Goal: Navigation & Orientation: Find specific page/section

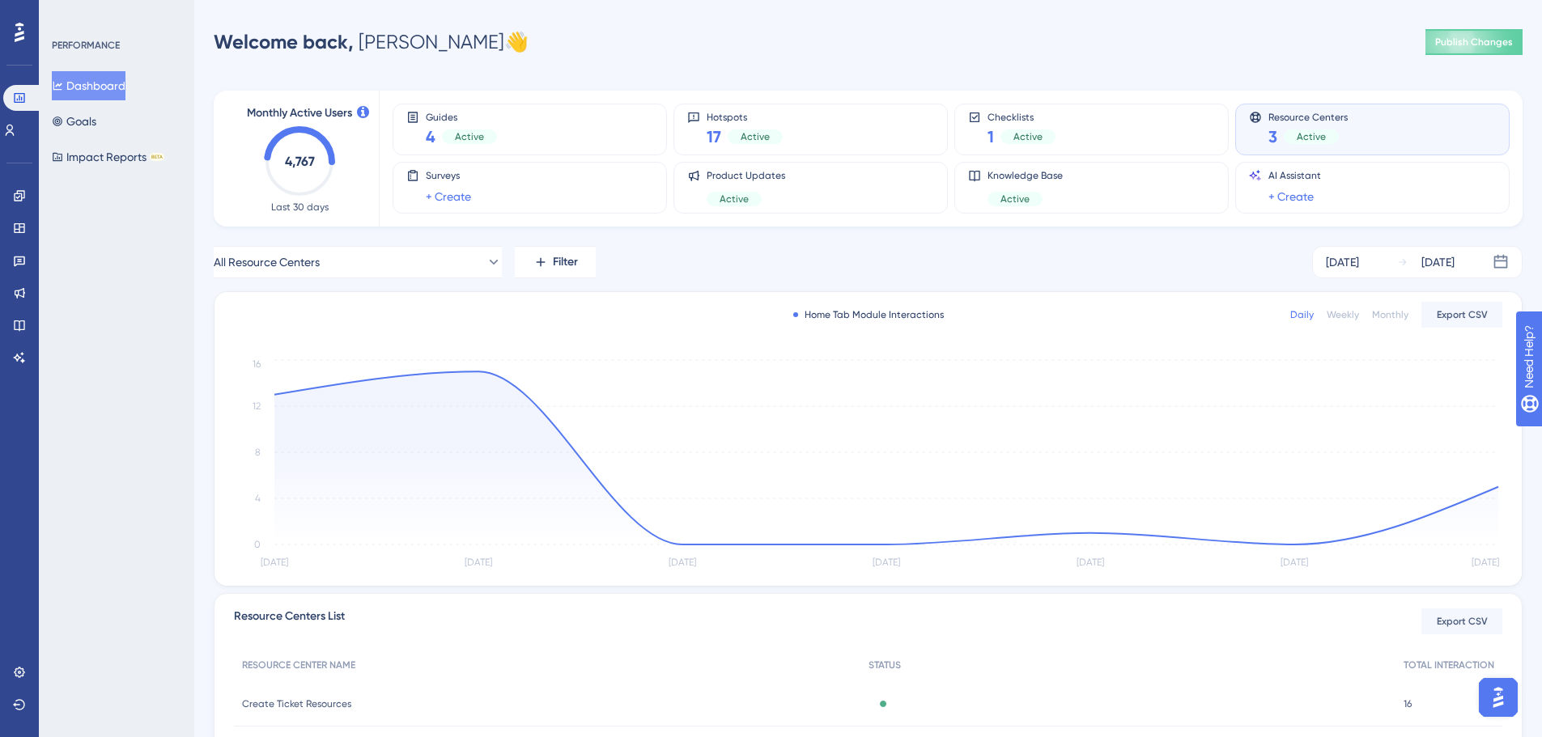
click at [69, 74] on button "Dashboard" at bounding box center [89, 85] width 74 height 29
click at [91, 125] on button "Goals" at bounding box center [74, 121] width 45 height 29
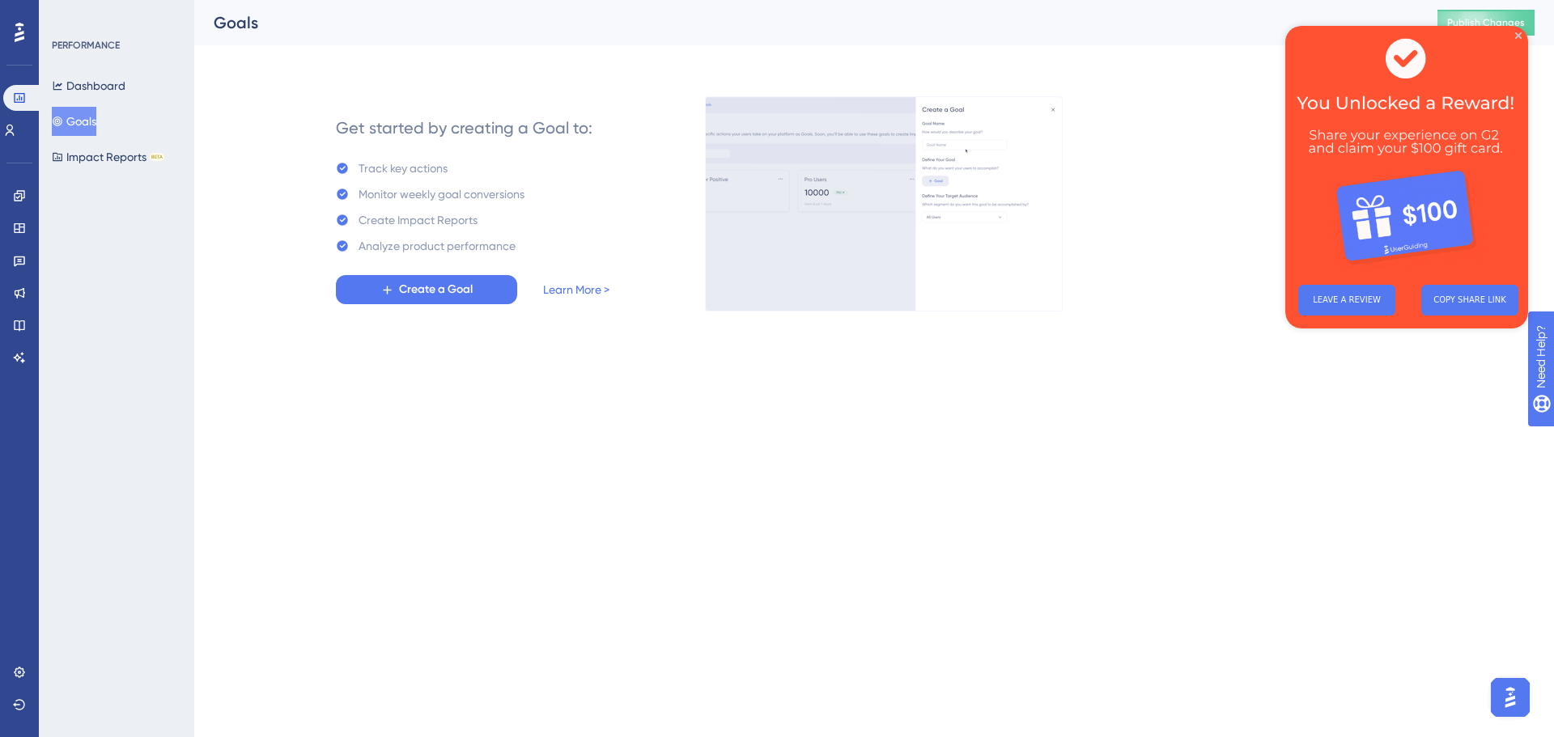
click at [1524, 34] on img at bounding box center [1406, 149] width 243 height 246
click at [1518, 34] on icon "Close Preview" at bounding box center [1518, 35] width 6 height 6
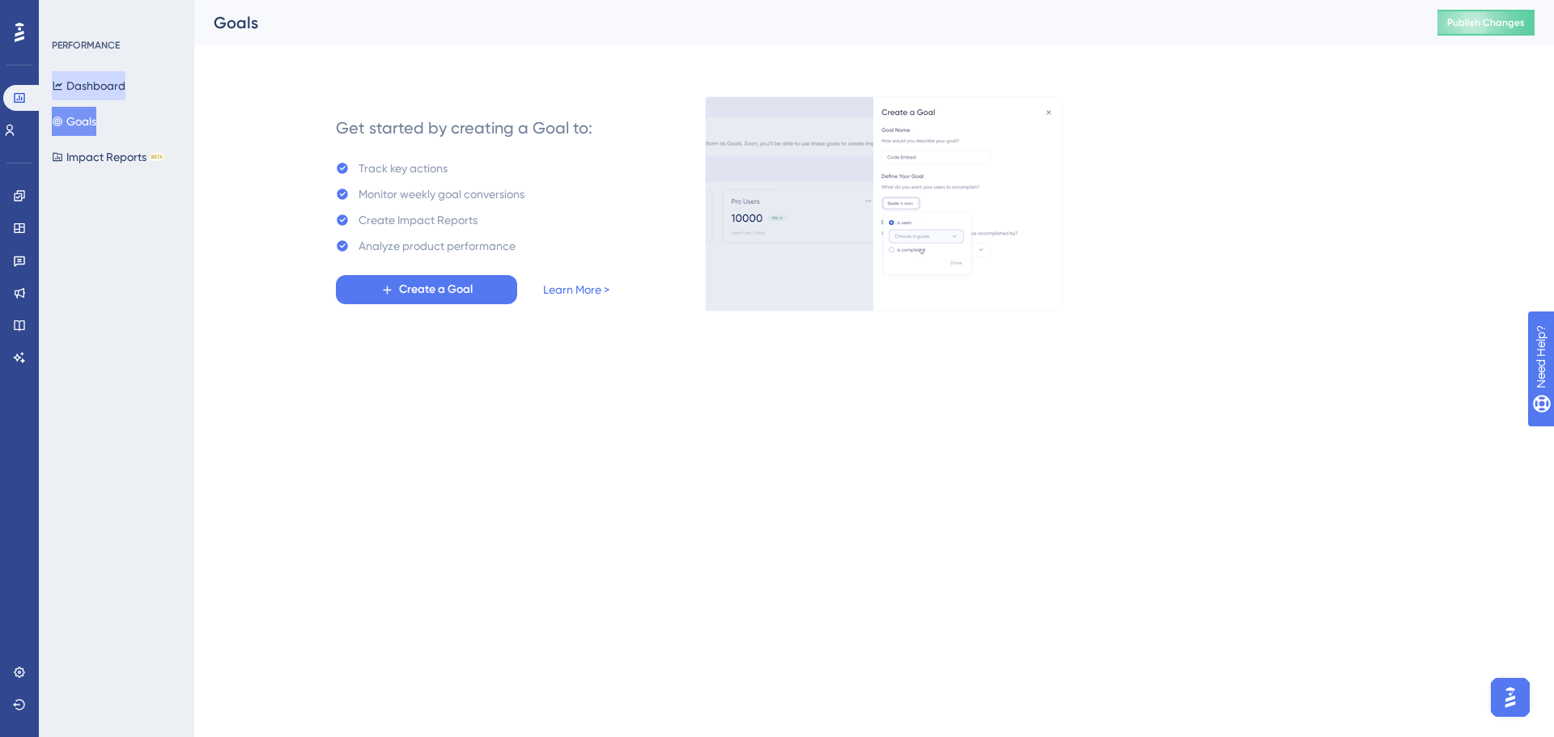
click at [100, 94] on button "Dashboard" at bounding box center [89, 85] width 74 height 29
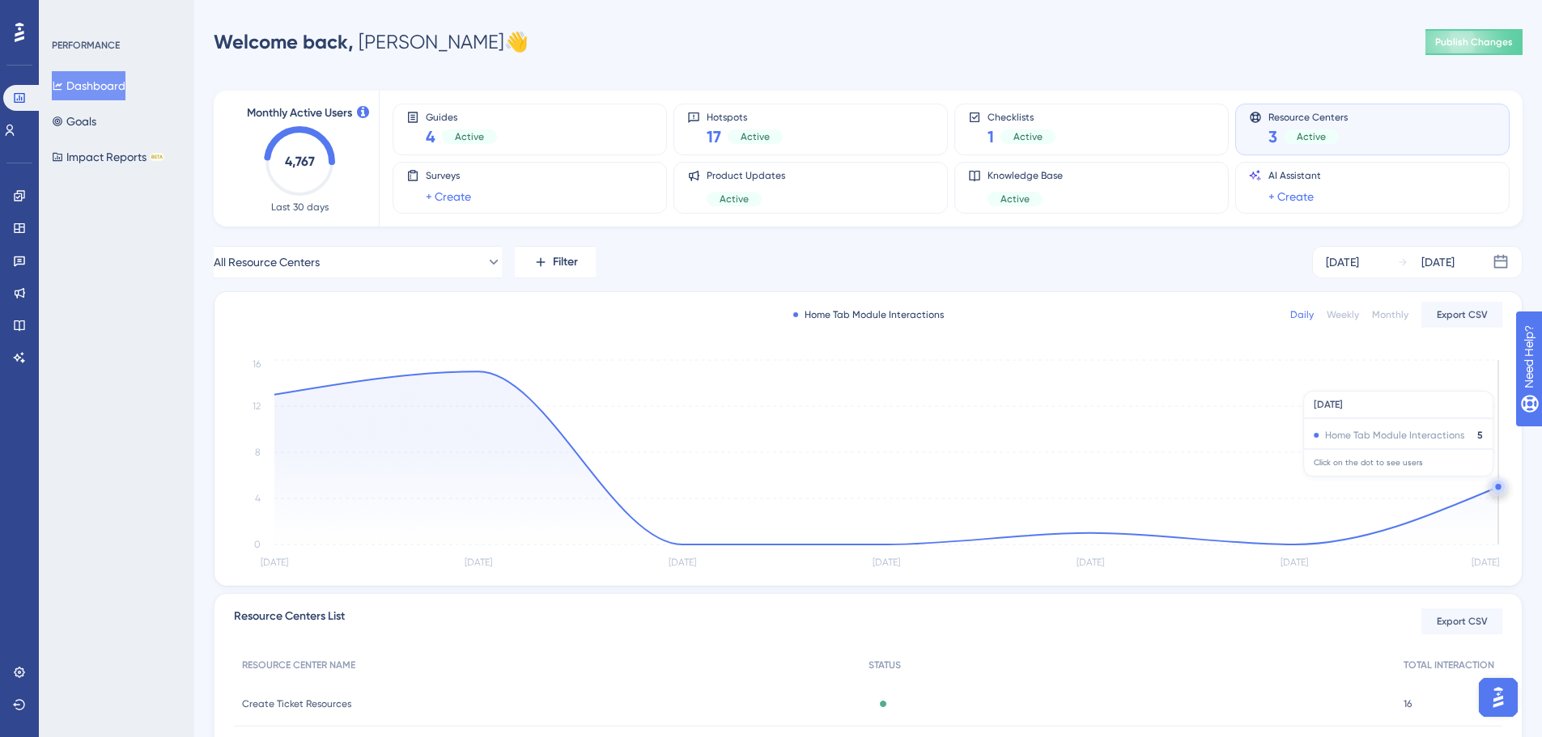
click at [1495, 485] on circle at bounding box center [1498, 487] width 13 height 13
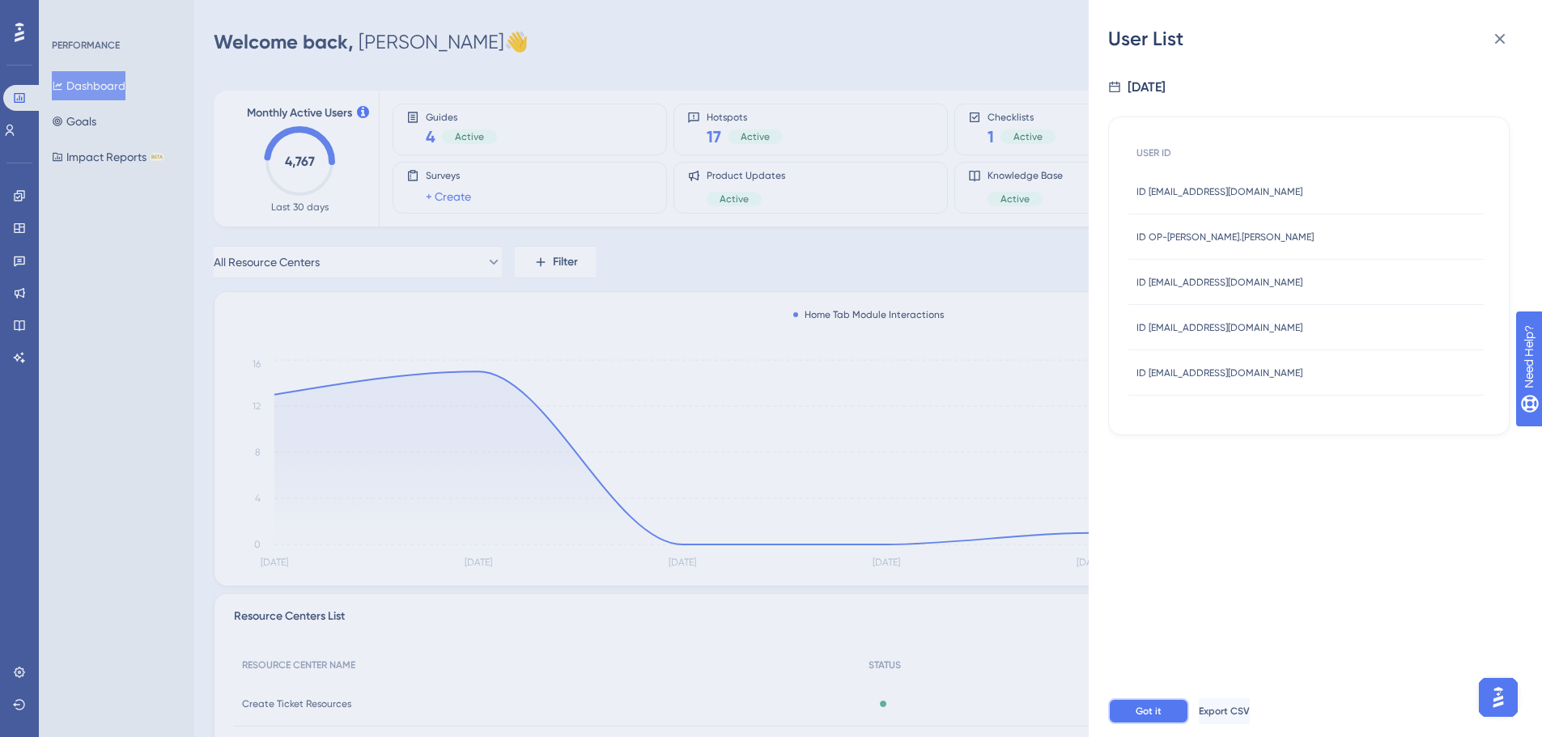
click at [1155, 705] on span "Got it" at bounding box center [1149, 711] width 26 height 13
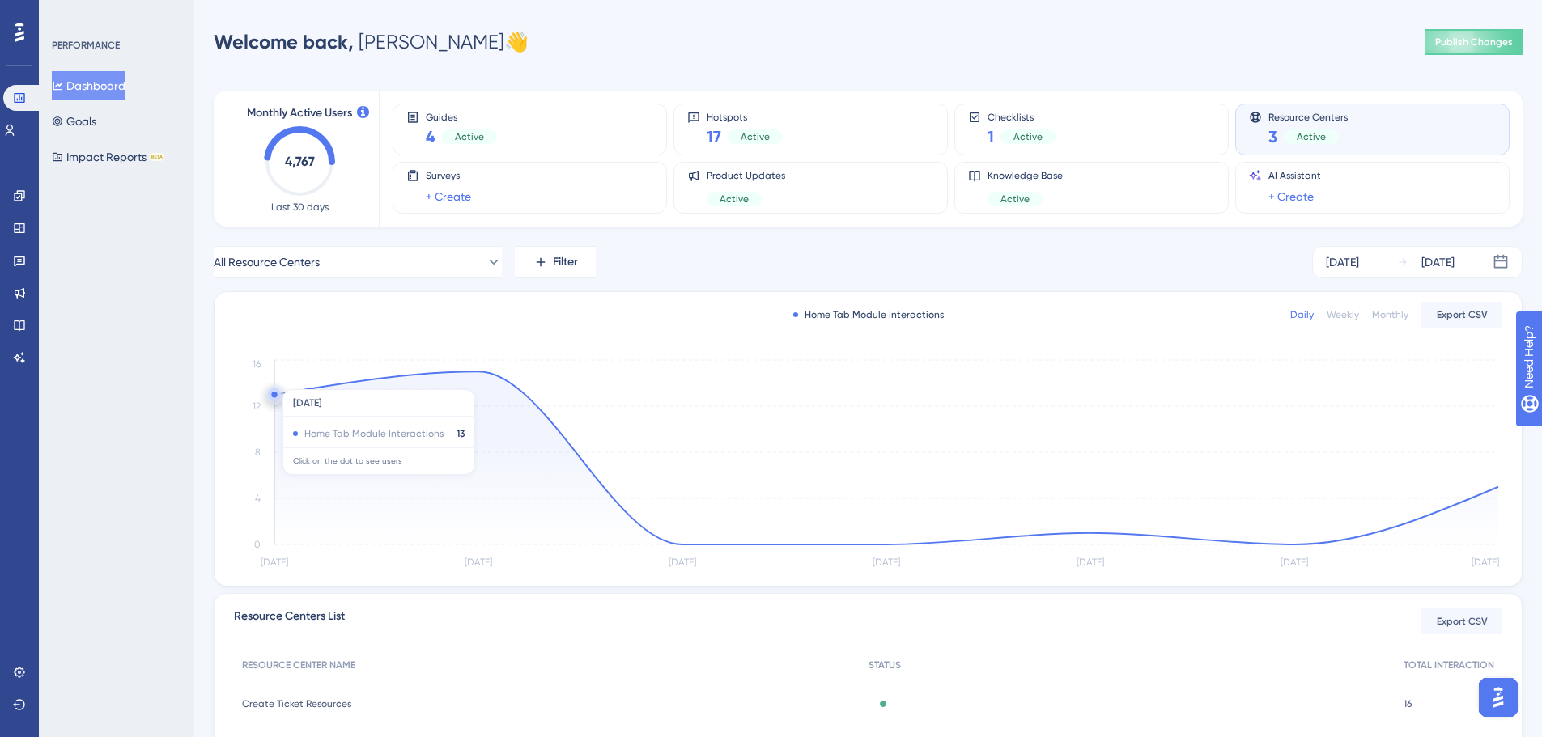
scroll to position [324, 0]
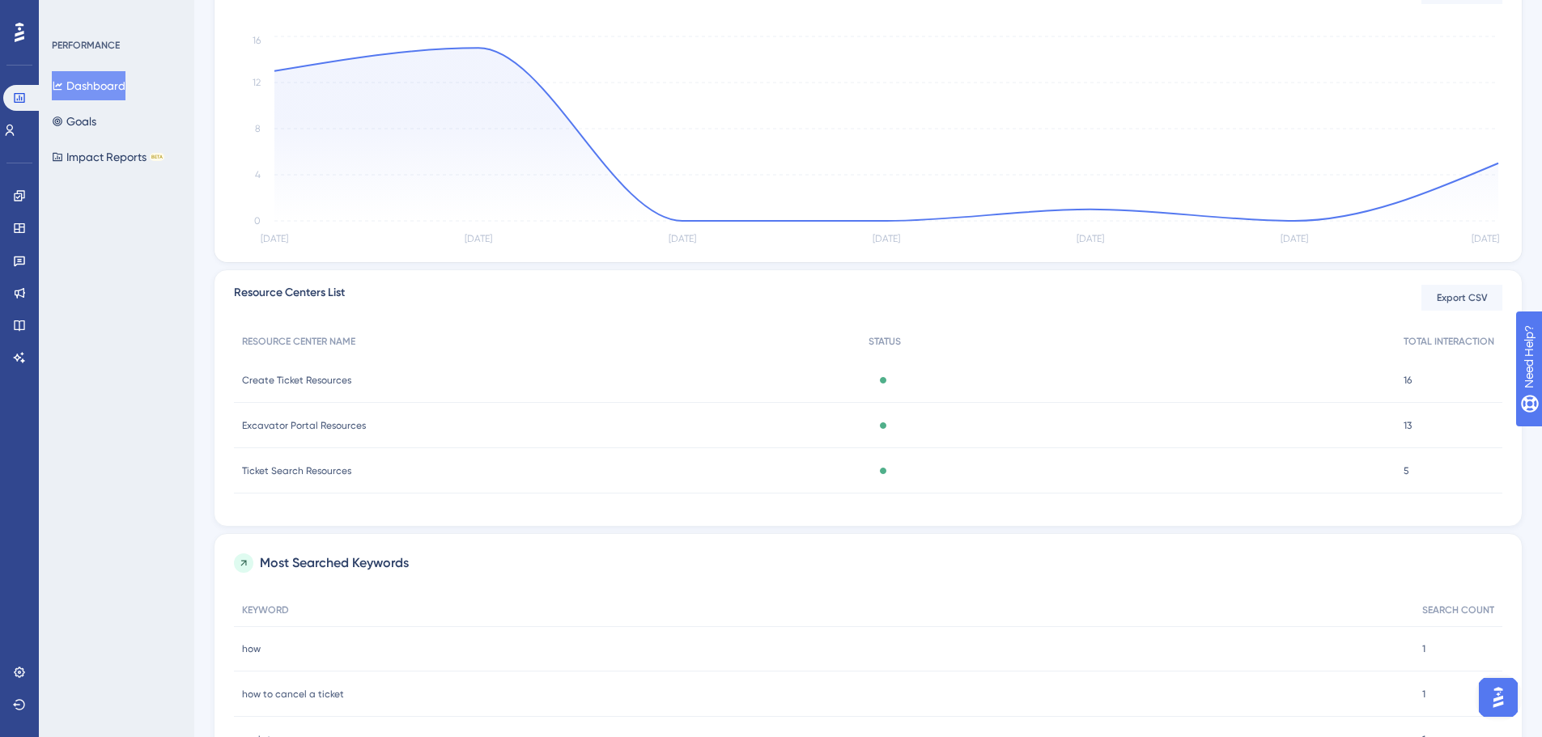
click at [313, 378] on span "Create Ticket Resources" at bounding box center [296, 380] width 109 height 13
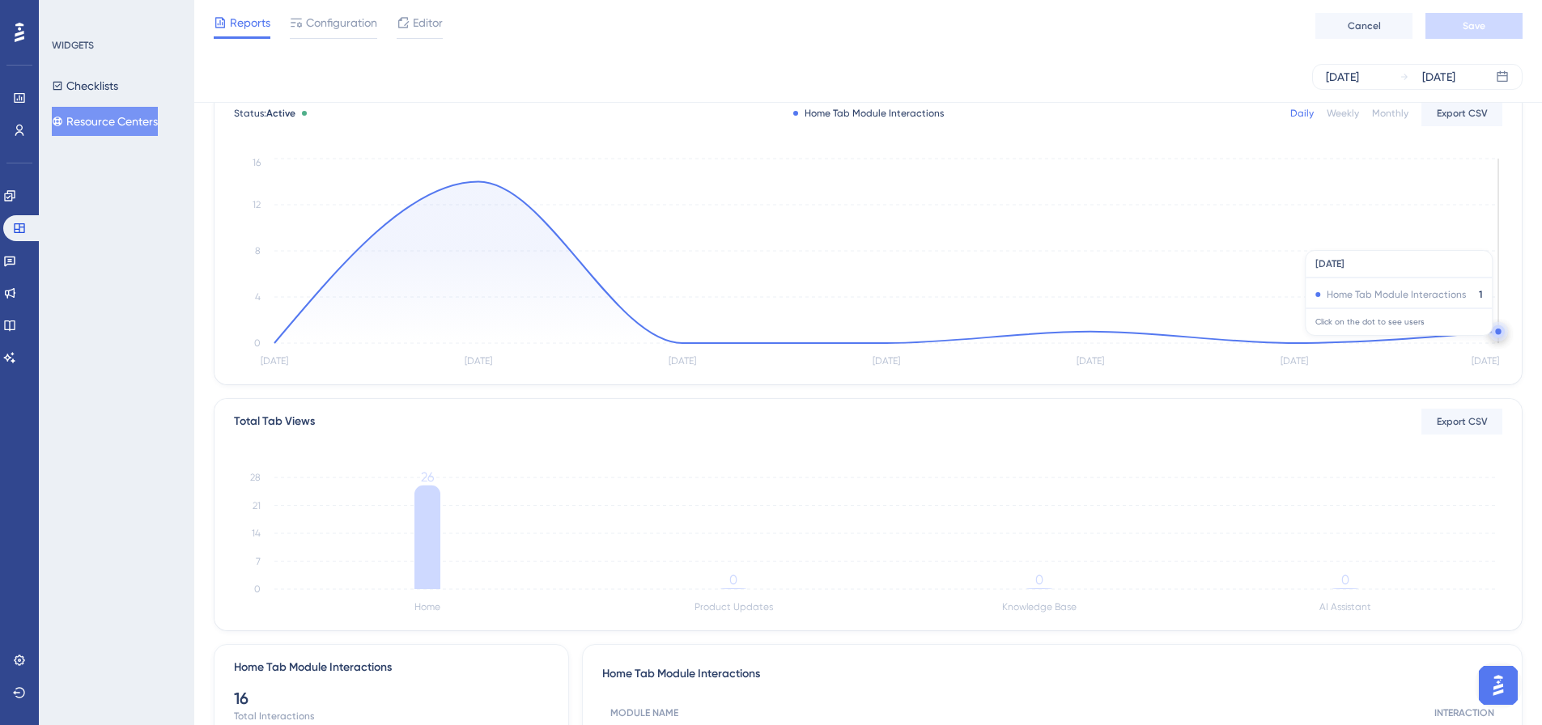
scroll to position [81, 0]
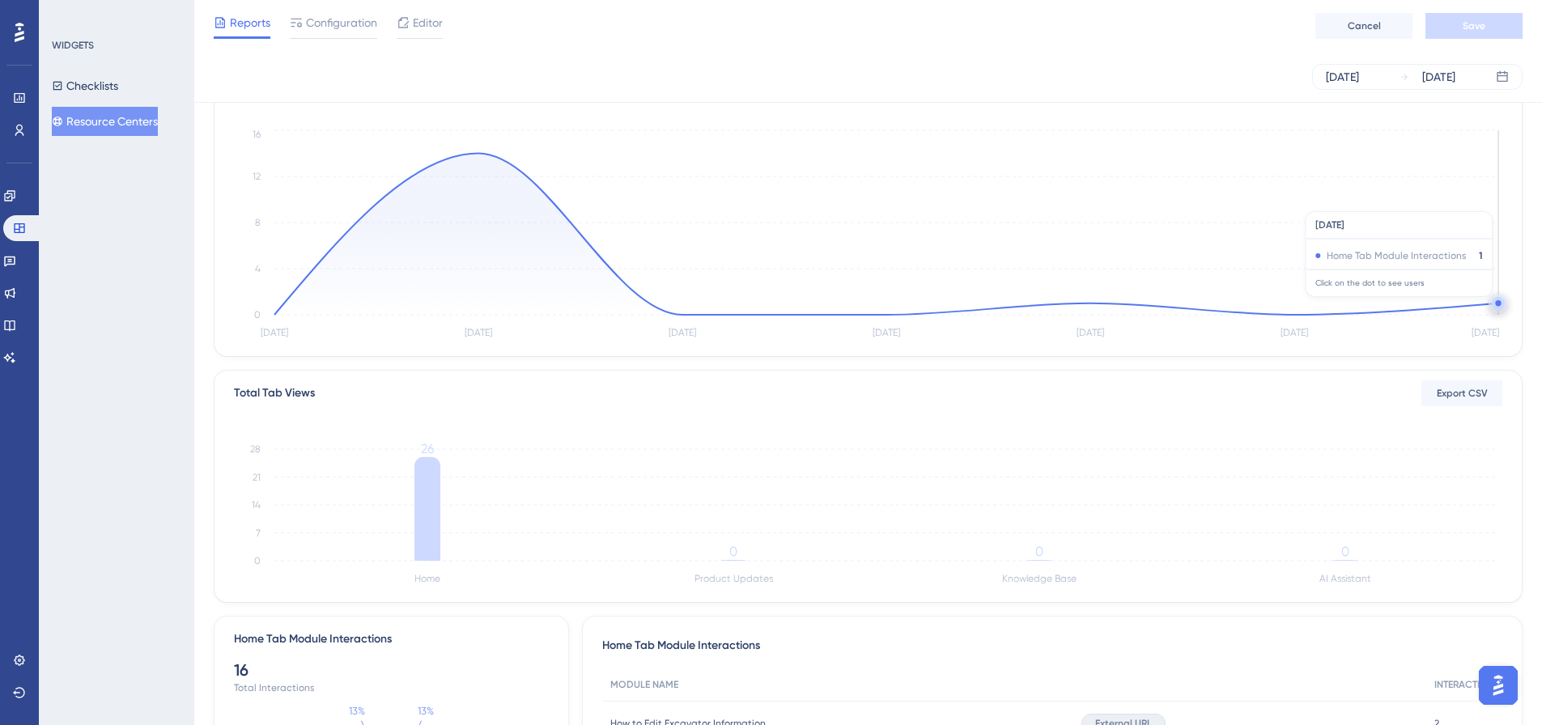
click at [1498, 305] on circle at bounding box center [1498, 303] width 6 height 6
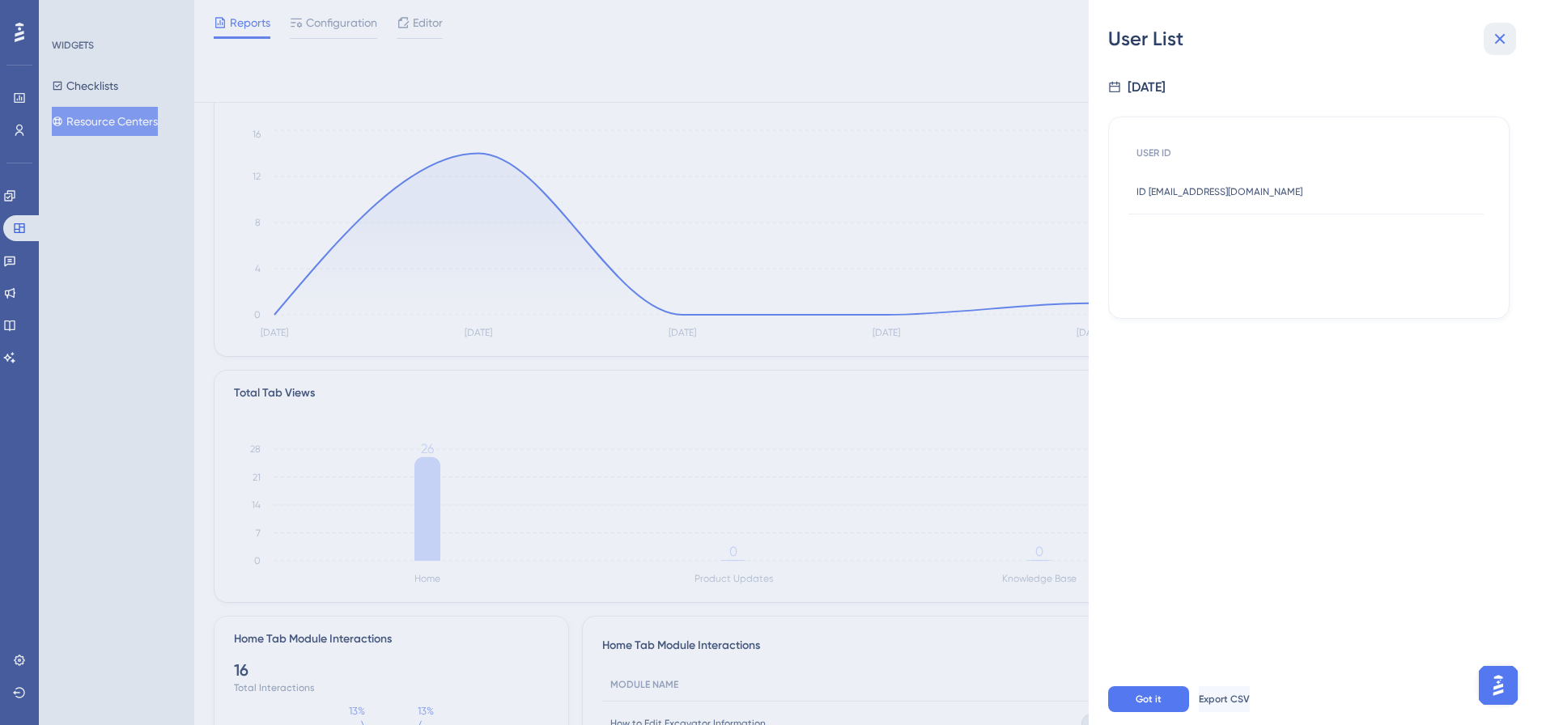
click at [1503, 28] on button at bounding box center [1500, 39] width 32 height 32
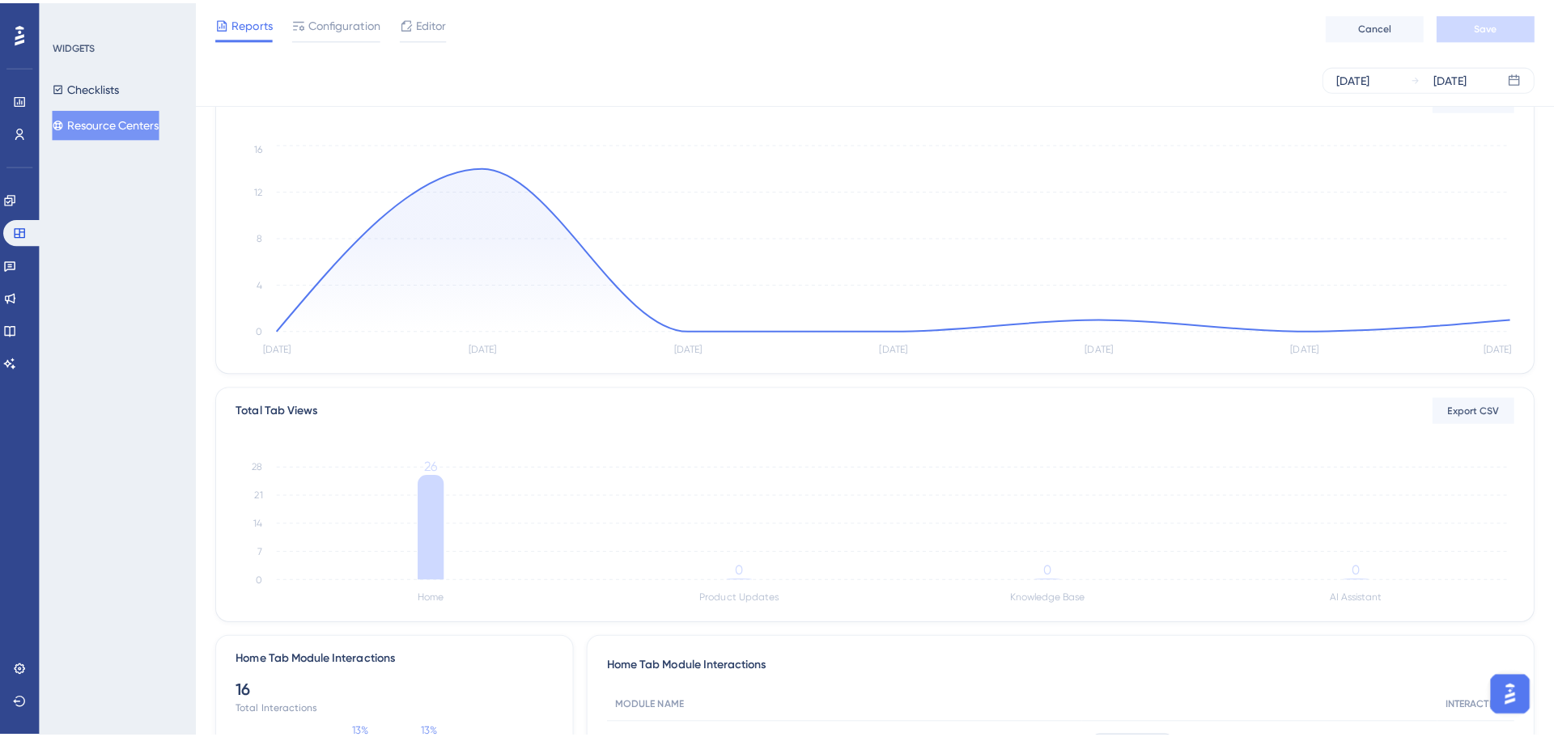
scroll to position [0, 0]
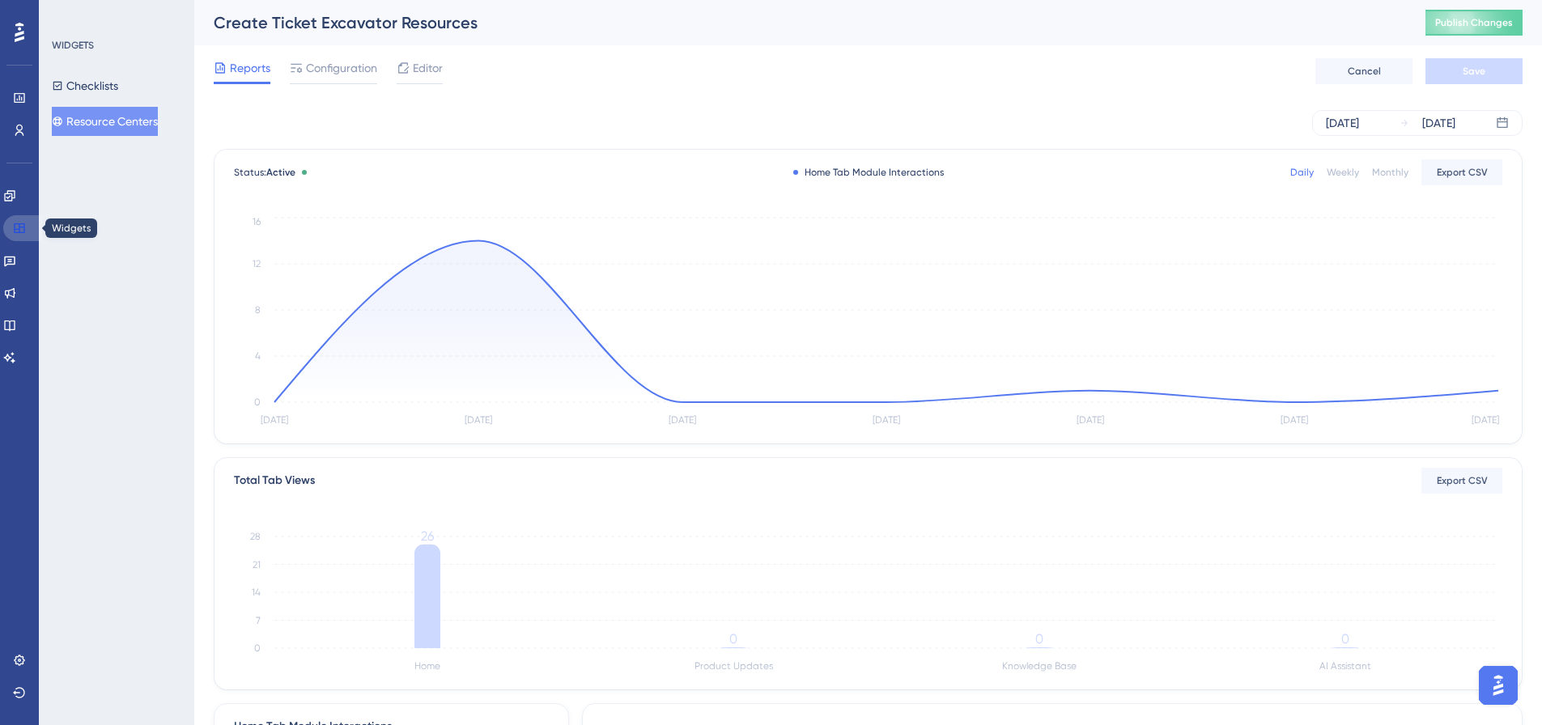
click at [22, 226] on icon at bounding box center [19, 228] width 13 height 13
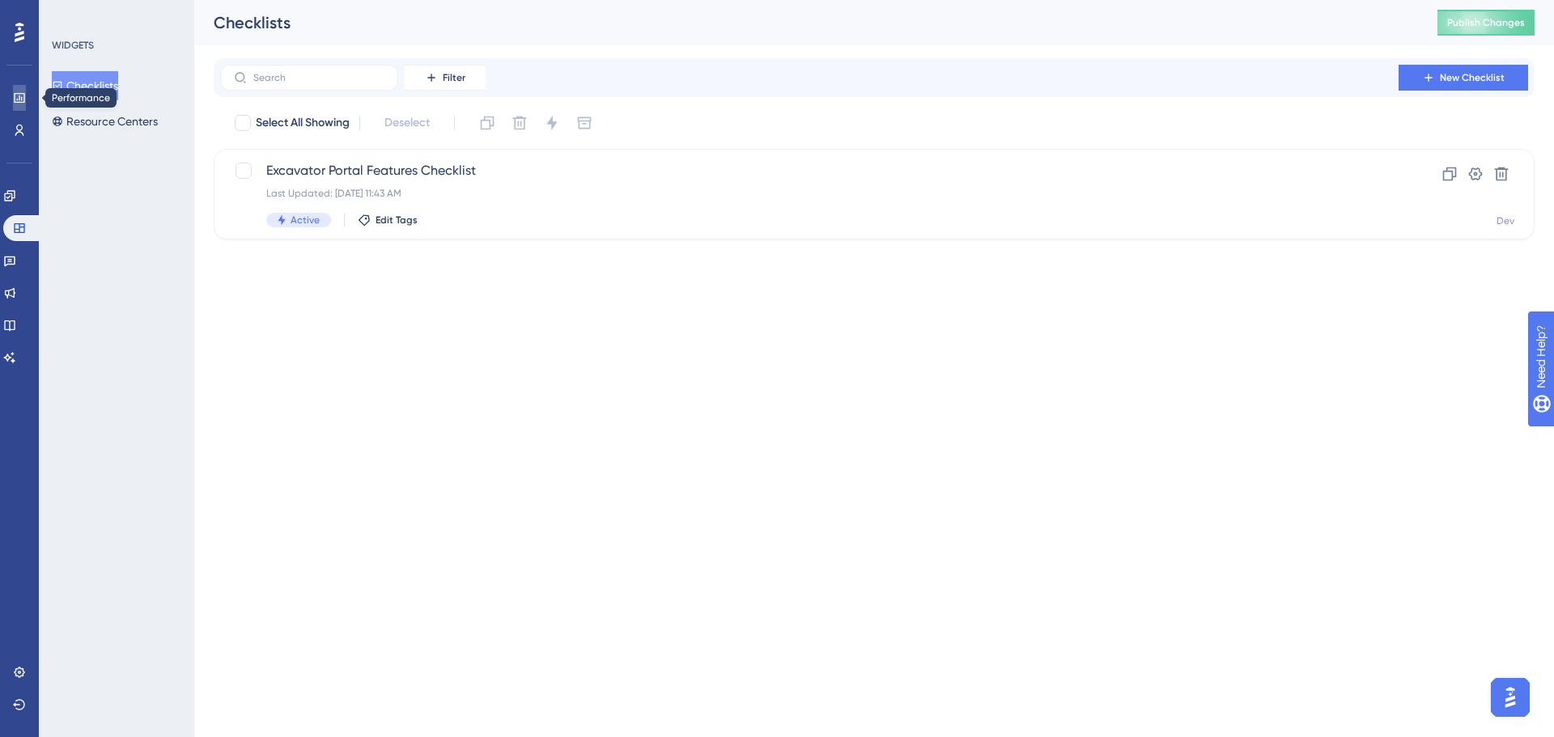
click at [13, 95] on link at bounding box center [19, 98] width 13 height 26
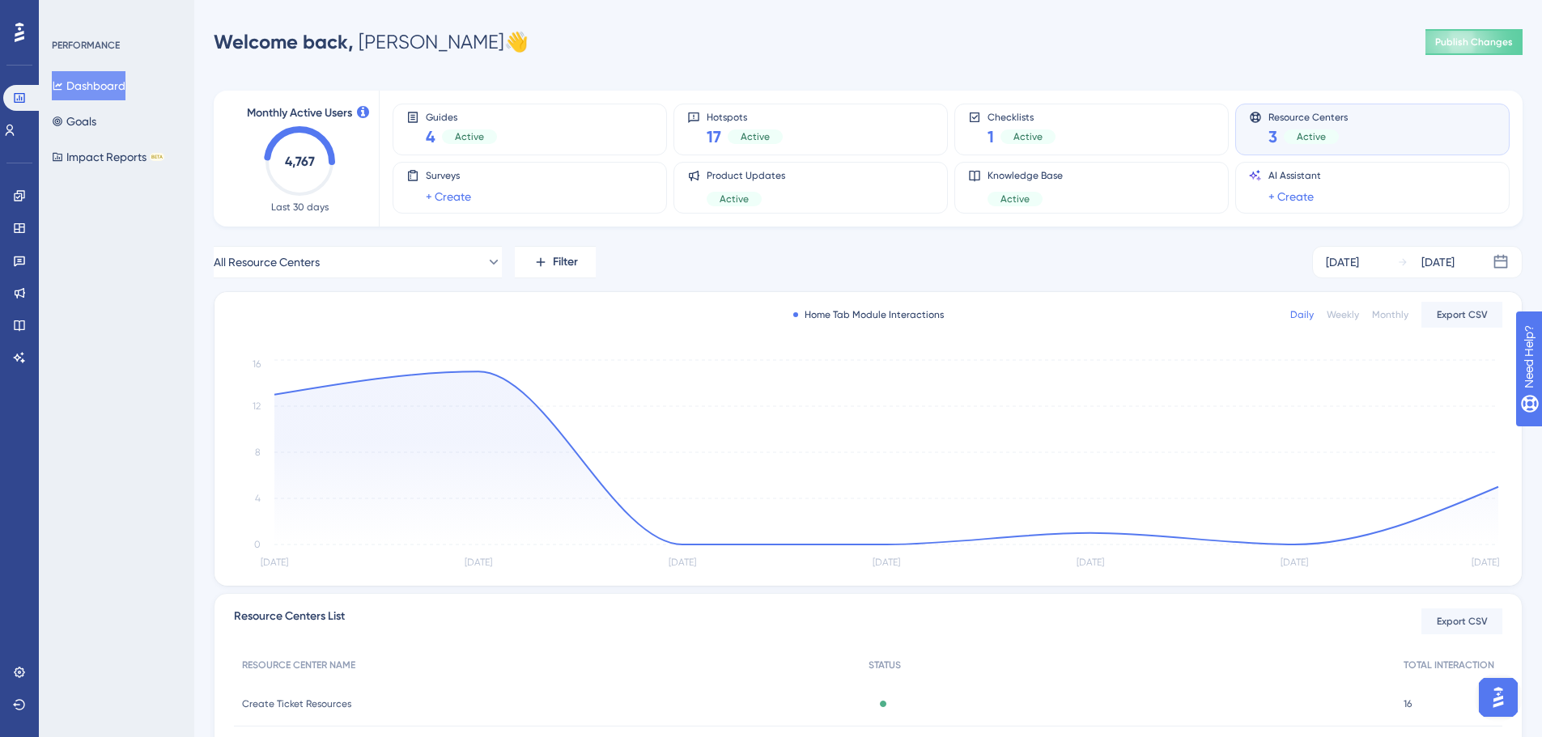
click at [1377, 127] on div "Resource Centers 3 Active" at bounding box center [1372, 129] width 247 height 37
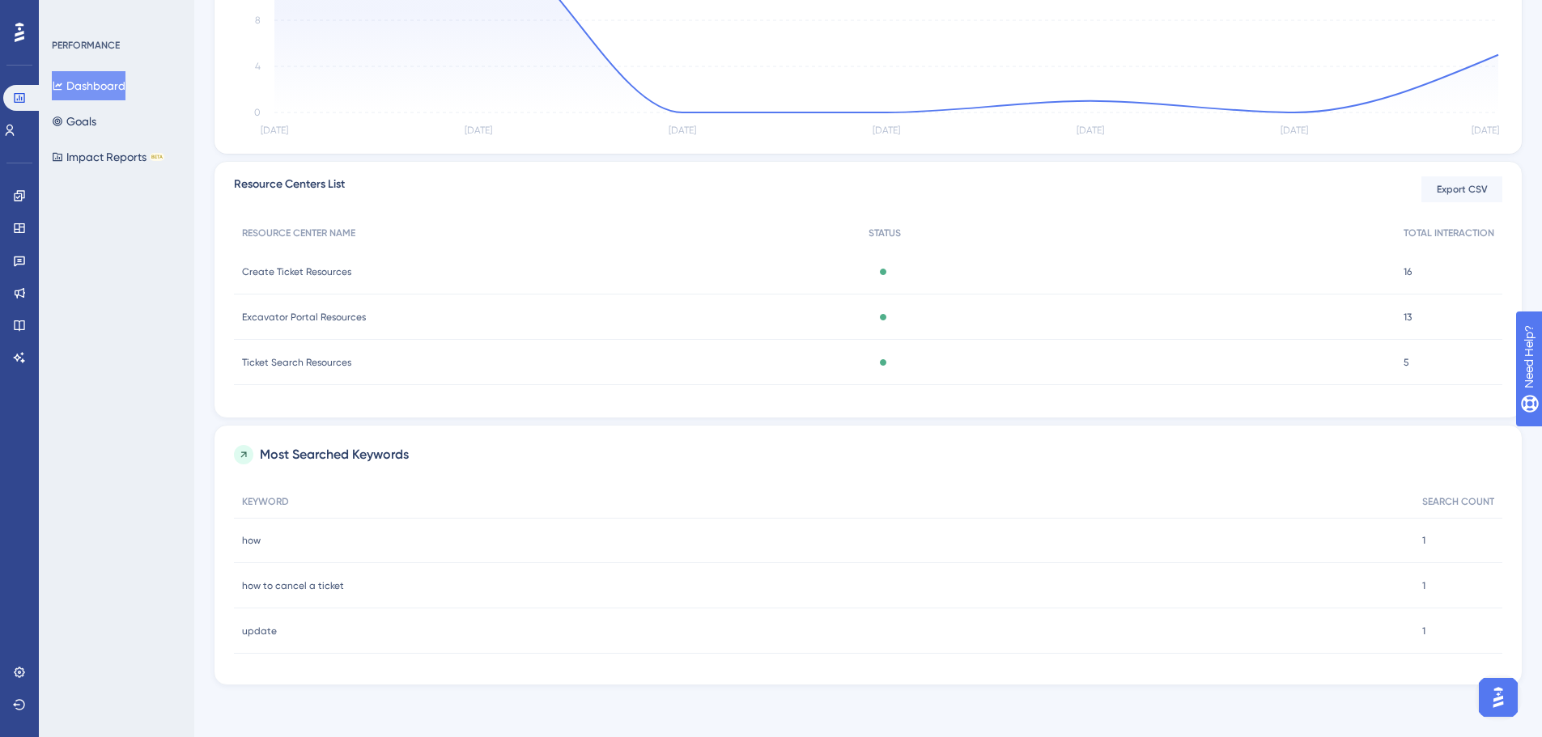
click at [308, 586] on span "how to cancel a ticket" at bounding box center [293, 586] width 102 height 13
click at [259, 641] on div "update update" at bounding box center [824, 631] width 1180 height 45
click at [253, 534] on span "how" at bounding box center [251, 540] width 19 height 13
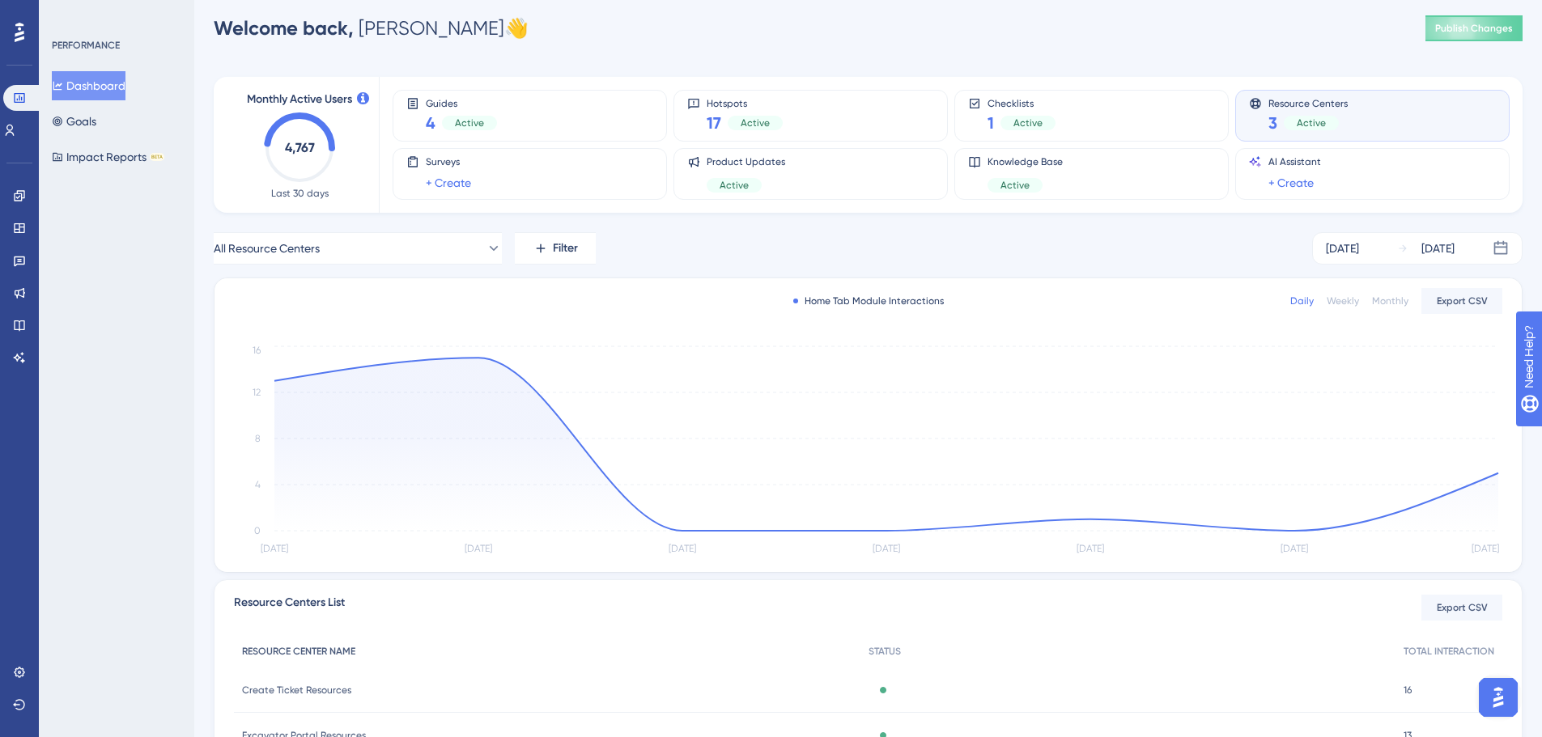
scroll to position [0, 0]
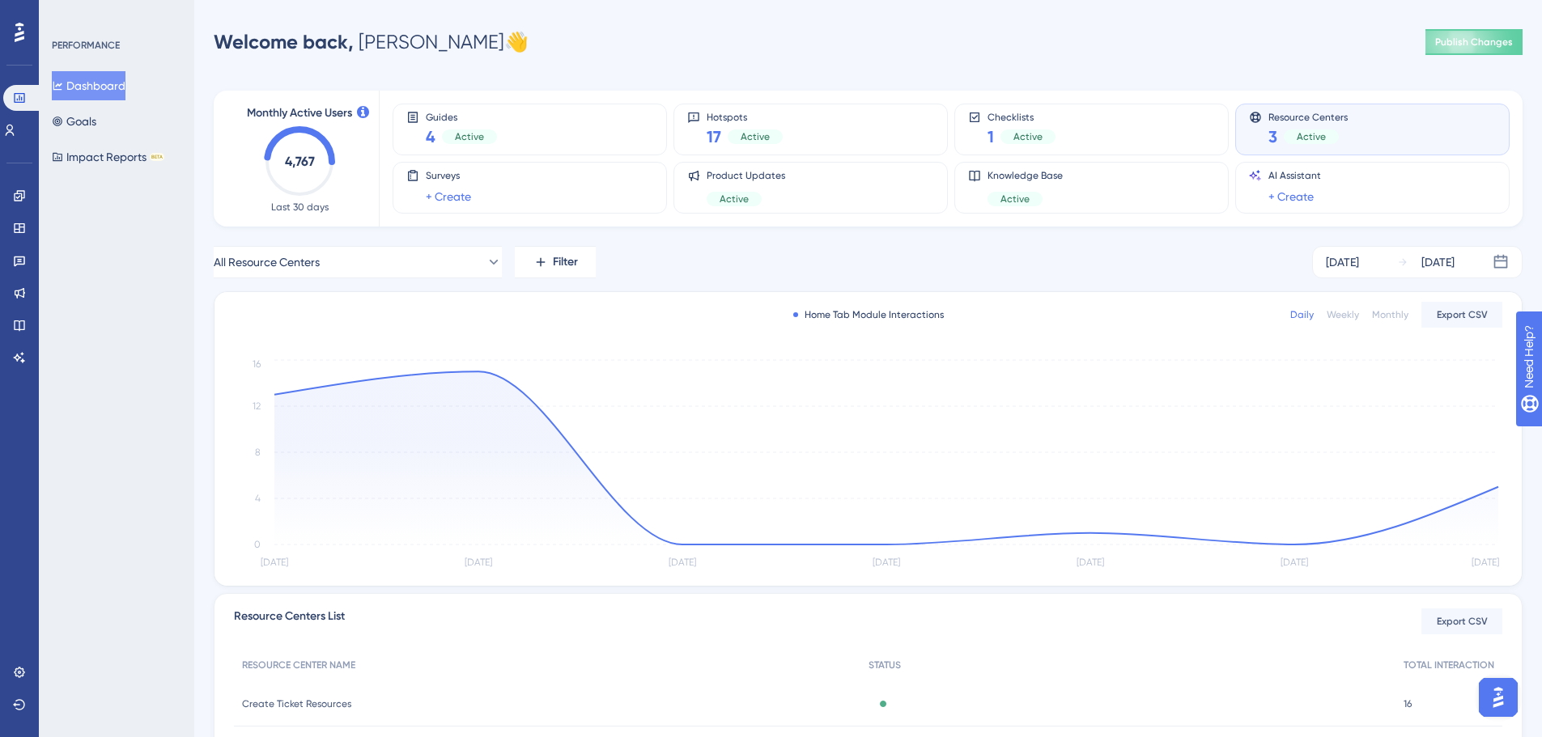
click at [891, 310] on div "Home Tab Module Interactions" at bounding box center [868, 314] width 151 height 13
click at [995, 314] on div "Home Tab Module Interactions Daily Weekly Monthly Export CSV" at bounding box center [868, 314] width 1268 height 19
click at [948, 317] on div "Home Tab Module Interactions Daily Weekly Monthly Export CSV" at bounding box center [868, 314] width 1268 height 19
click at [941, 317] on div "Home Tab Module Interactions" at bounding box center [868, 314] width 151 height 13
